Goal: Navigation & Orientation: Find specific page/section

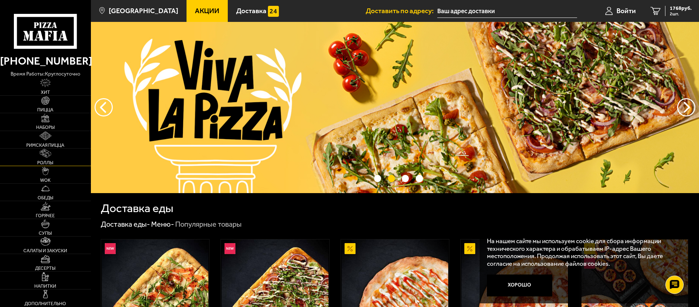
click at [51, 157] on img at bounding box center [45, 153] width 11 height 9
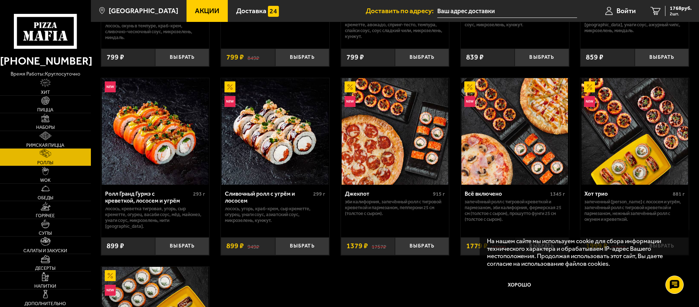
scroll to position [365, 0]
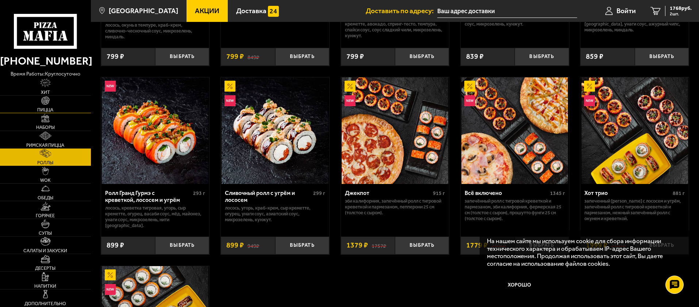
click at [46, 109] on span "Пицца" at bounding box center [45, 110] width 16 height 5
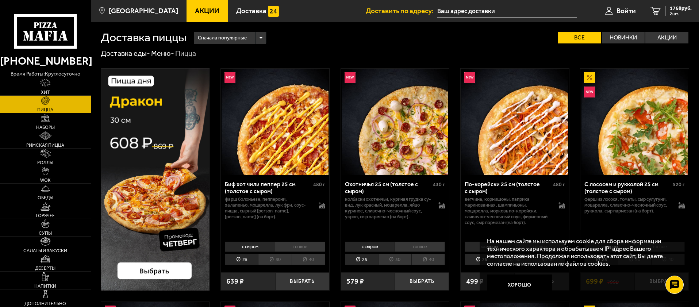
click at [52, 247] on link "Салаты и закуски" at bounding box center [45, 245] width 91 height 17
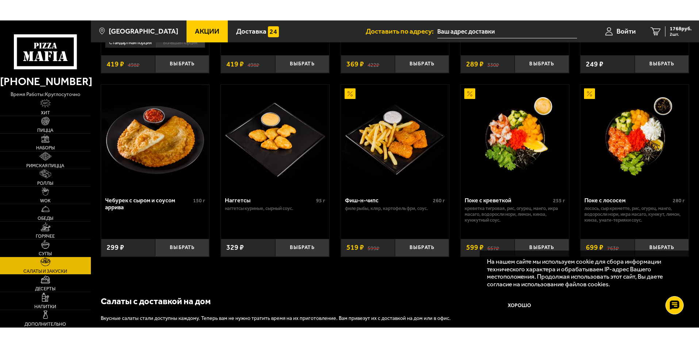
scroll to position [415, 0]
